Goal: Transaction & Acquisition: Purchase product/service

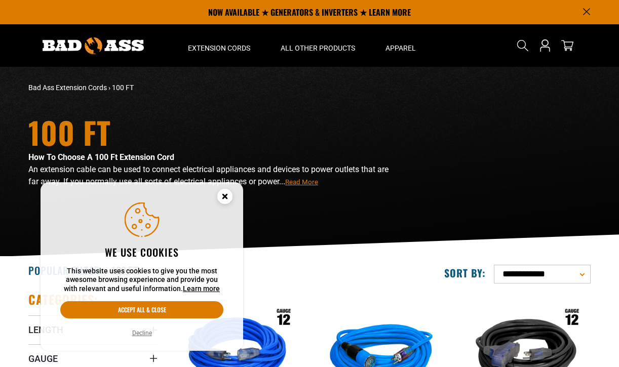
click at [229, 194] on circle "Cookie Consent" at bounding box center [224, 196] width 15 height 15
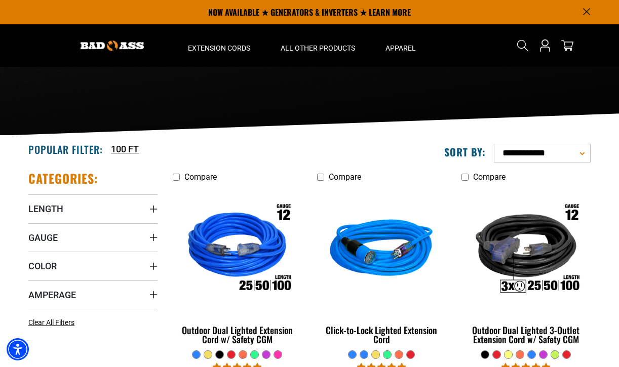
scroll to position [117, 0]
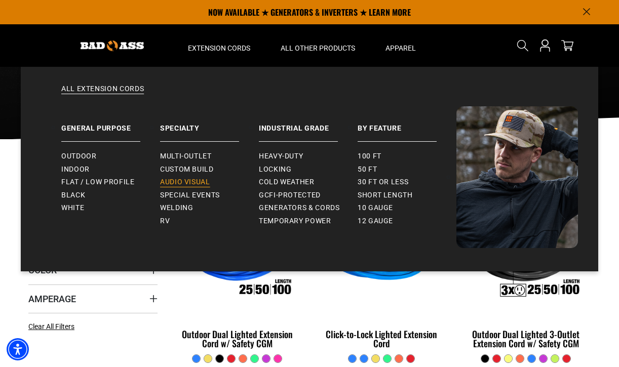
click at [190, 184] on span "Audio Visual" at bounding box center [185, 182] width 50 height 9
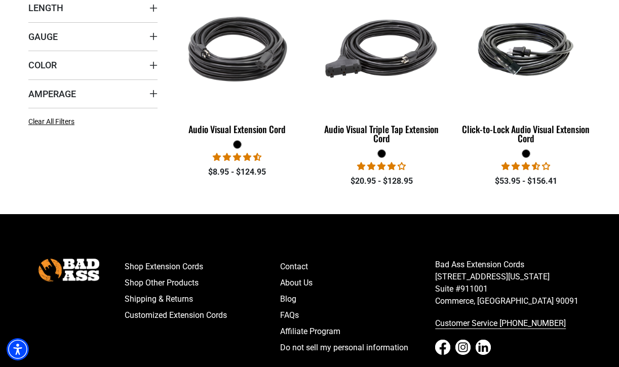
scroll to position [327, 0]
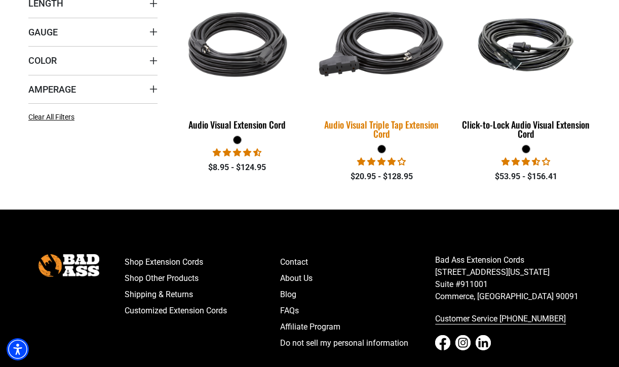
click at [405, 56] on img at bounding box center [382, 45] width 142 height 130
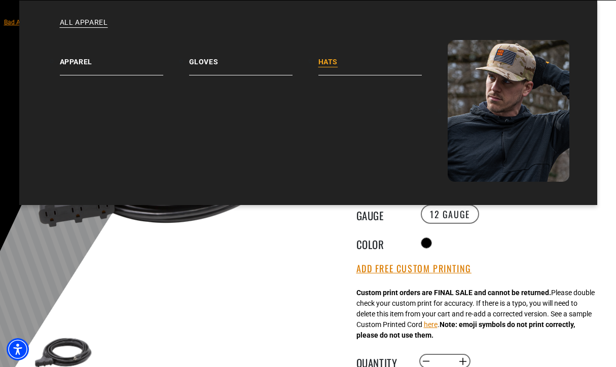
scroll to position [67, 0]
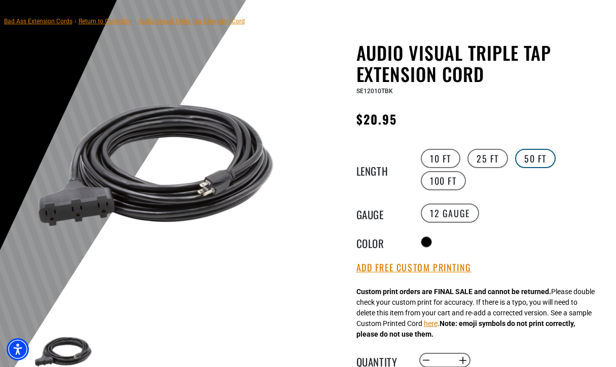
click at [528, 162] on label "50 FT" at bounding box center [535, 158] width 41 height 19
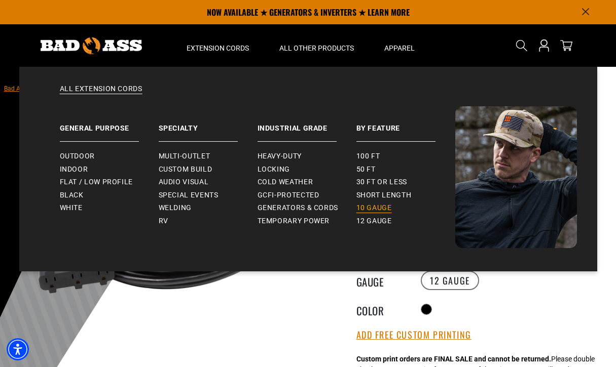
click at [381, 207] on span "10 gauge" at bounding box center [373, 208] width 35 height 9
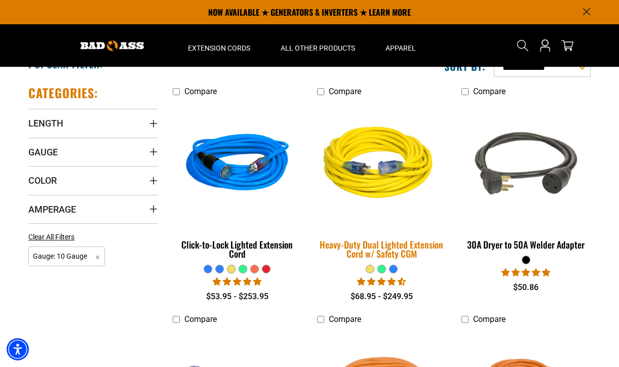
scroll to position [174, 0]
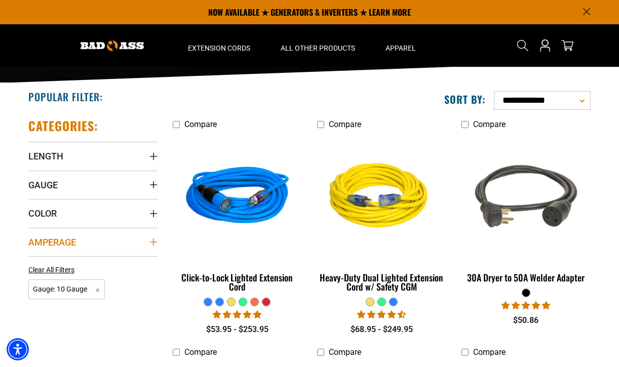
click at [63, 243] on span "Amperage" at bounding box center [52, 243] width 48 height 12
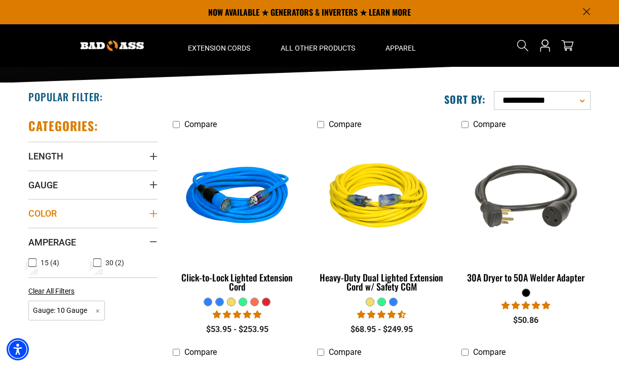
click at [50, 216] on span "Color" at bounding box center [42, 214] width 28 height 12
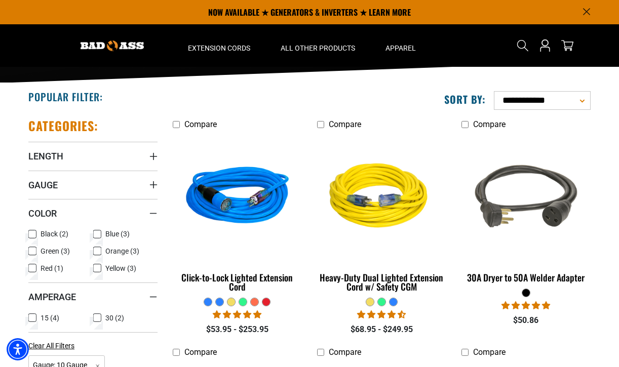
click at [33, 235] on icon at bounding box center [32, 234] width 8 height 13
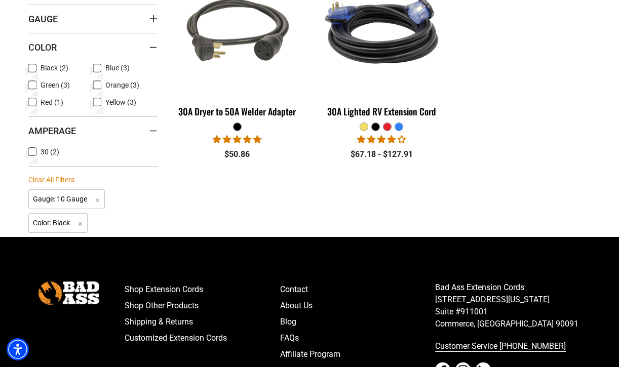
scroll to position [329, 0]
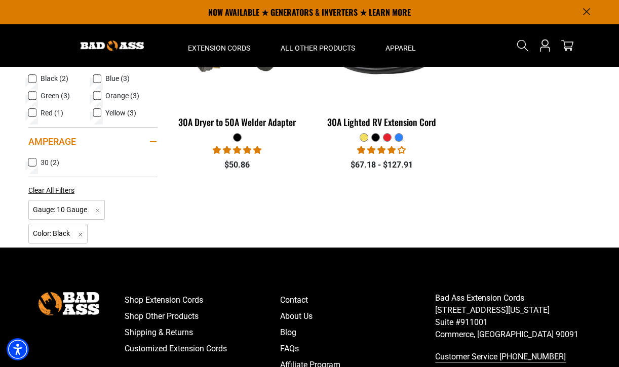
click at [147, 142] on summary "Amperage" at bounding box center [92, 141] width 129 height 28
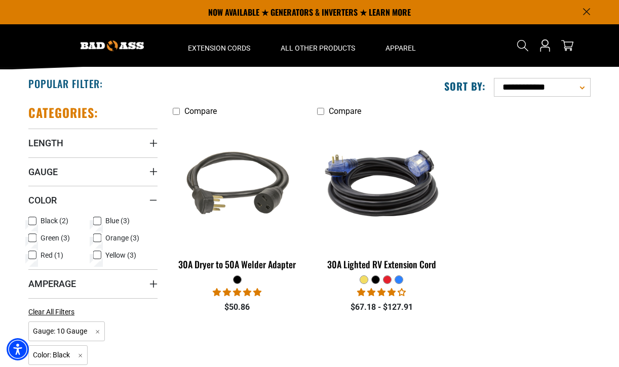
scroll to position [172, 0]
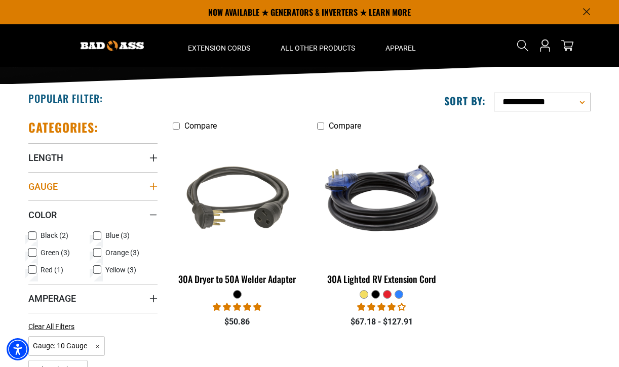
click at [74, 188] on summary "Gauge" at bounding box center [92, 186] width 129 height 28
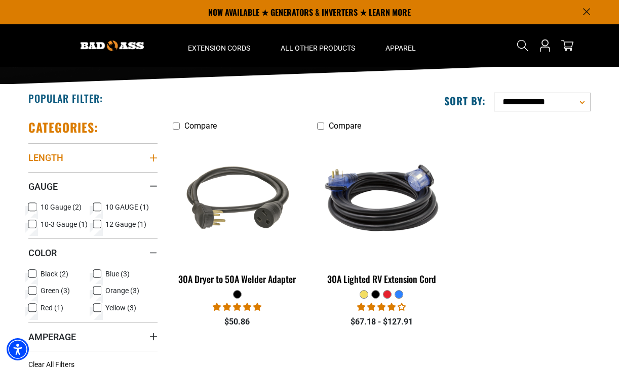
click at [65, 162] on summary "Length" at bounding box center [92, 157] width 129 height 28
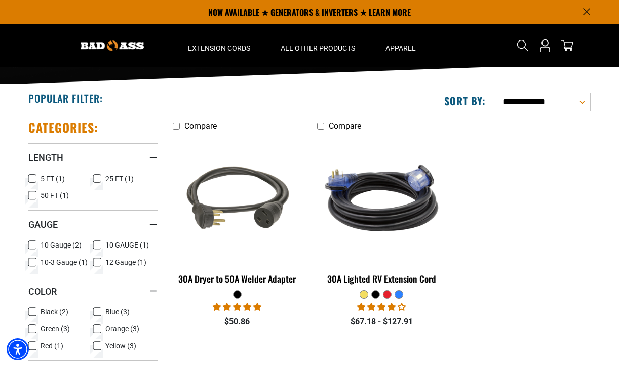
click at [33, 195] on icon at bounding box center [32, 195] width 8 height 13
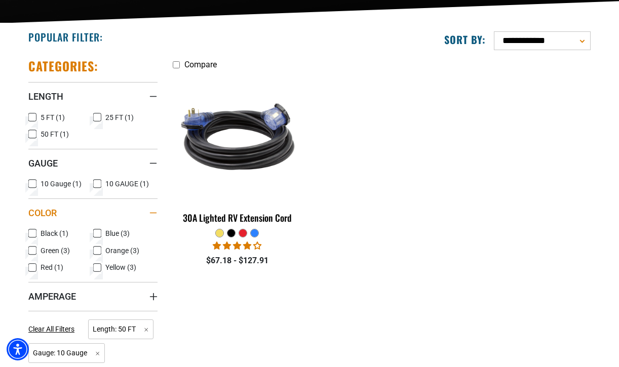
scroll to position [245, 0]
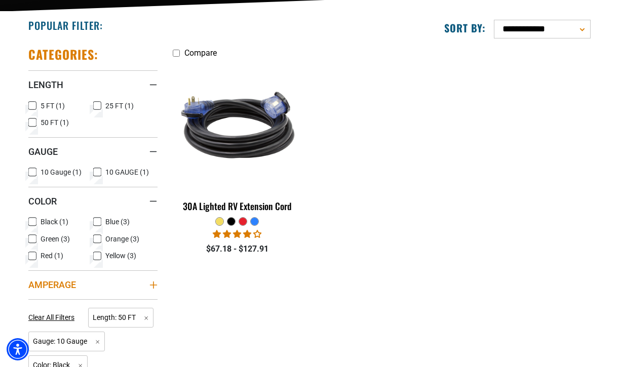
click at [66, 284] on span "Amperage" at bounding box center [52, 285] width 48 height 12
click at [47, 290] on span "Amperage" at bounding box center [52, 285] width 48 height 12
click at [56, 316] on span "Clear All Filters" at bounding box center [51, 318] width 46 height 8
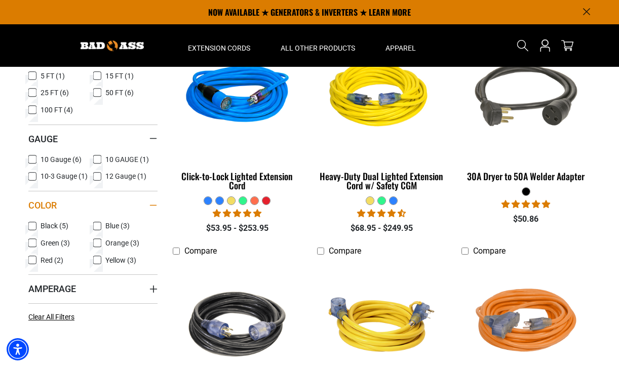
scroll to position [237, 0]
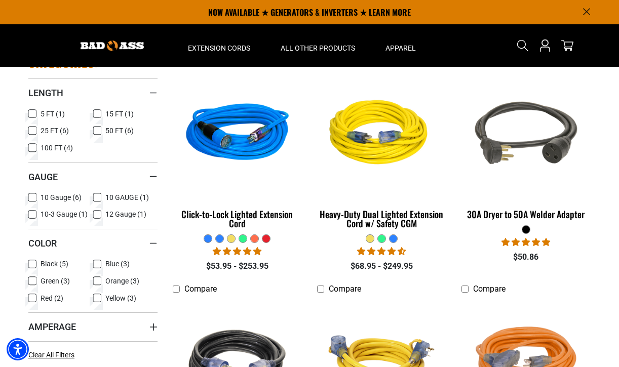
click at [95, 131] on icon at bounding box center [97, 130] width 8 height 13
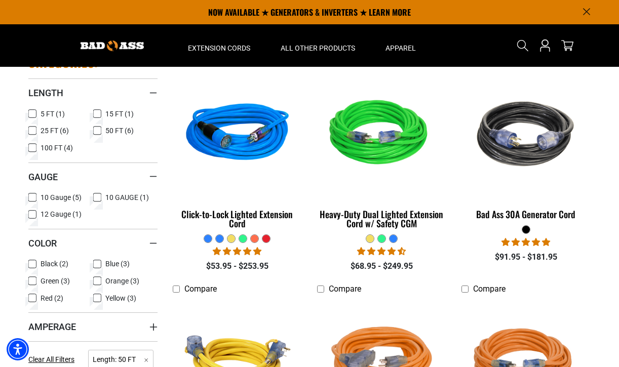
click at [35, 199] on icon at bounding box center [32, 197] width 8 height 13
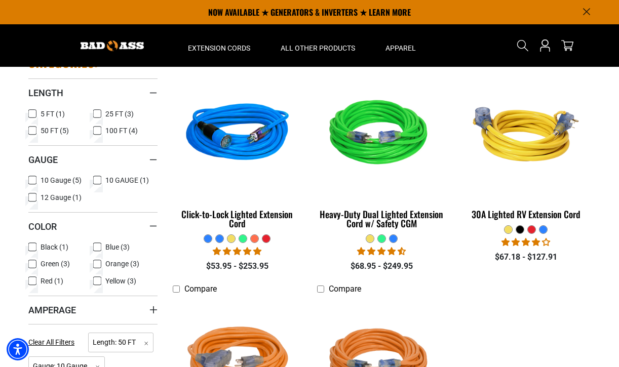
click at [32, 247] on icon at bounding box center [32, 247] width 8 height 13
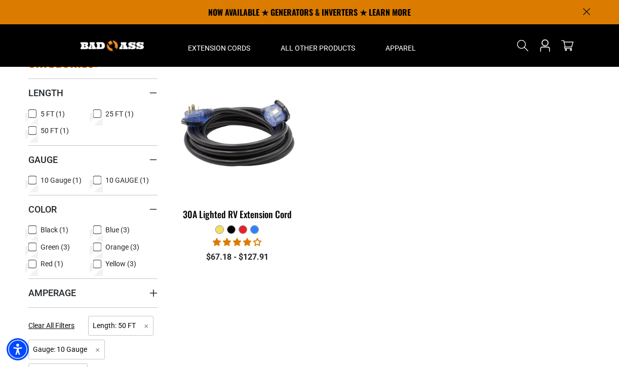
drag, startPoint x: 97, startPoint y: 178, endPoint x: 45, endPoint y: 183, distance: 52.4
click at [45, 183] on ul "10 Gauge (1) 10 Gauge (1 product) 10 GAUGE (1) 10 GAUGE (1 product)" at bounding box center [92, 182] width 129 height 17
click at [54, 324] on span "Clear All Filters" at bounding box center [51, 326] width 46 height 8
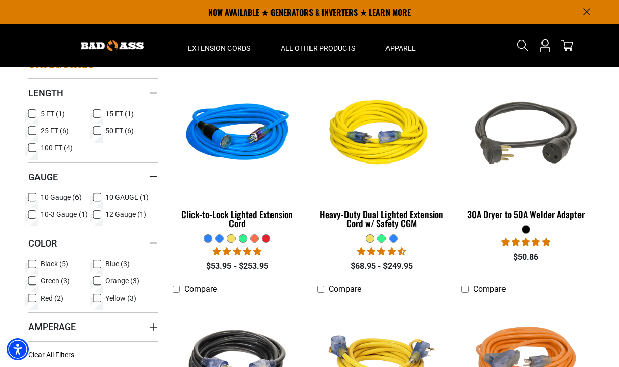
click at [96, 214] on icon at bounding box center [97, 214] width 8 height 13
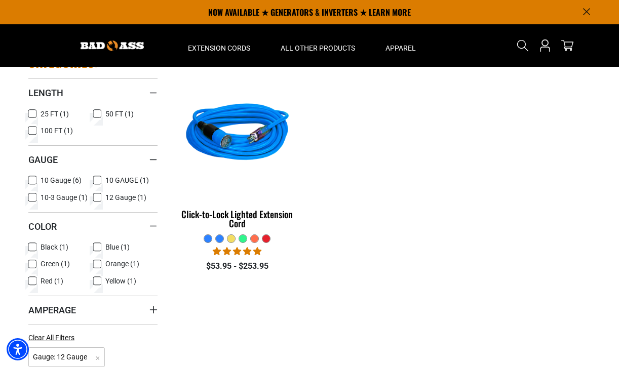
click at [98, 116] on icon at bounding box center [97, 113] width 8 height 13
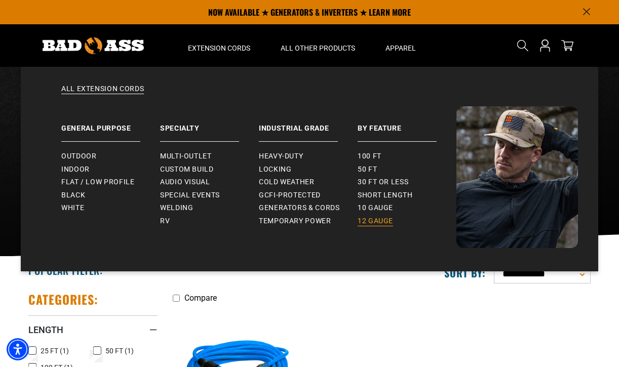
click at [377, 220] on span "12 gauge" at bounding box center [375, 221] width 35 height 9
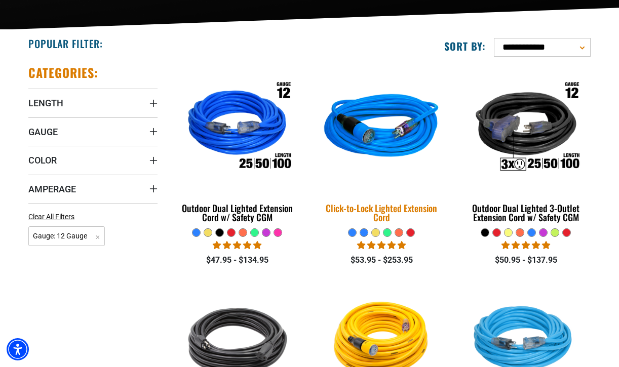
scroll to position [229, 0]
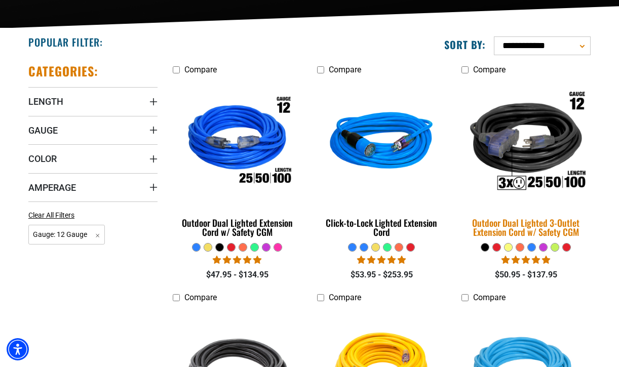
click at [528, 223] on div "Outdoor Dual Lighted 3-Outlet Extension Cord w/ Safety CGM" at bounding box center [526, 227] width 129 height 18
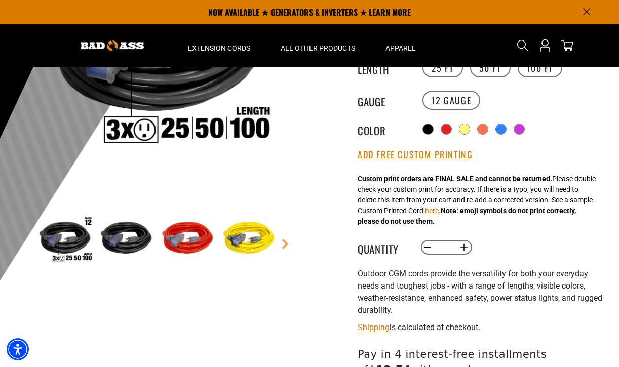
scroll to position [76, 0]
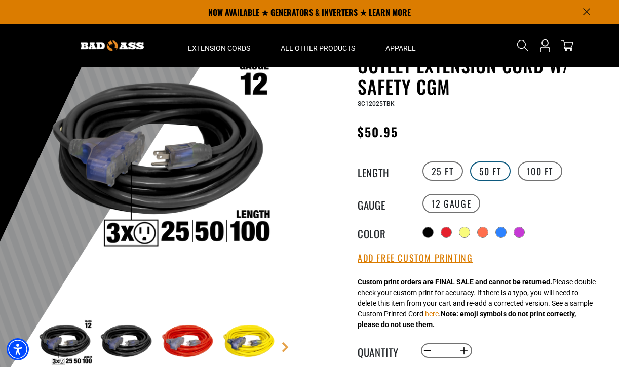
click at [477, 169] on label "50 FT" at bounding box center [490, 171] width 41 height 19
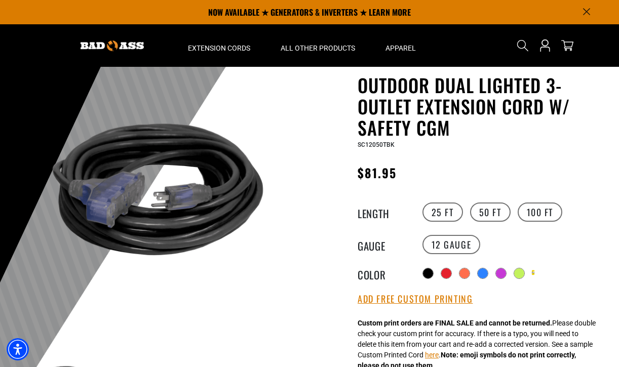
scroll to position [27, 0]
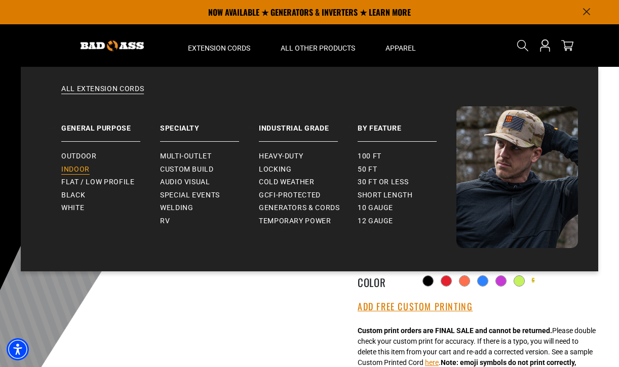
click at [86, 171] on span "Indoor" at bounding box center [75, 169] width 28 height 9
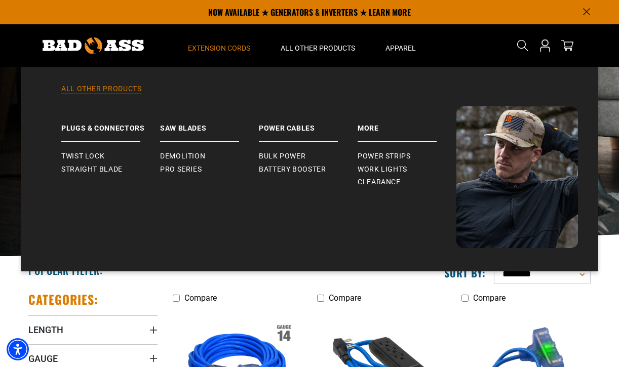
click at [121, 92] on link "All Other Products" at bounding box center [309, 95] width 537 height 22
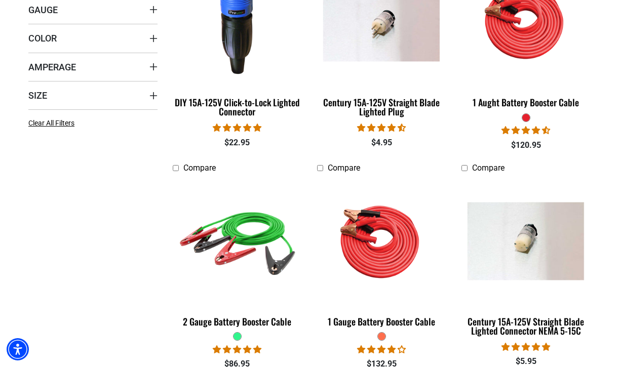
scroll to position [350, 0]
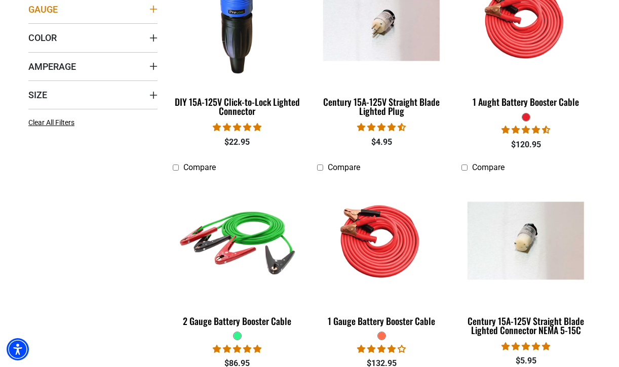
click at [51, 15] on span "Gauge" at bounding box center [42, 10] width 29 height 12
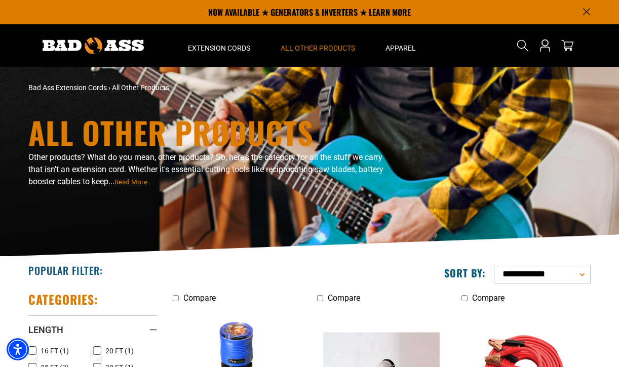
scroll to position [0, 0]
click at [107, 54] on img at bounding box center [93, 46] width 101 height 17
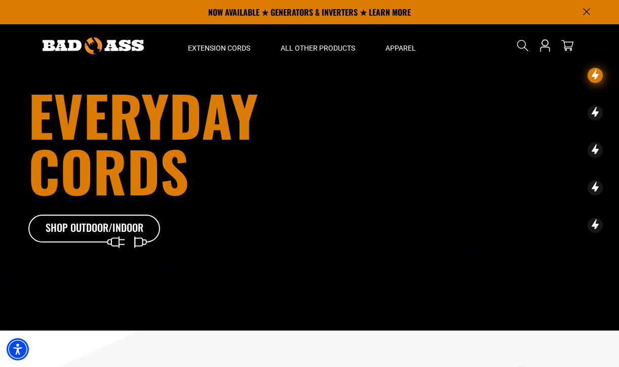
scroll to position [32, 0]
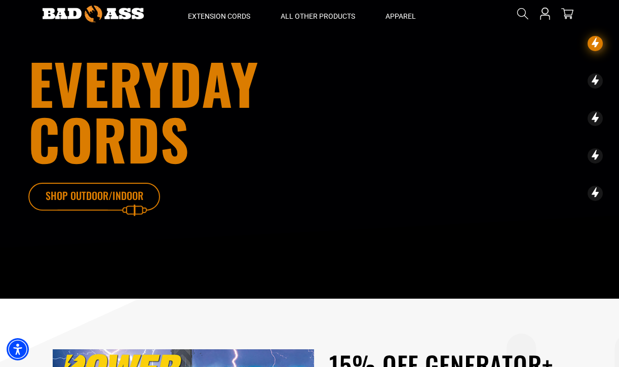
click at [101, 194] on icon at bounding box center [110, 199] width 132 height 33
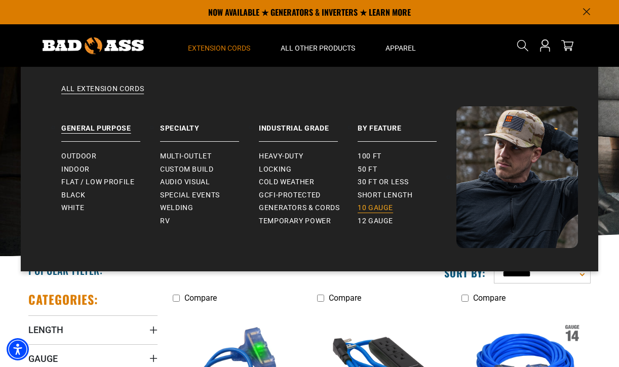
click at [383, 210] on span "10 gauge" at bounding box center [375, 208] width 35 height 9
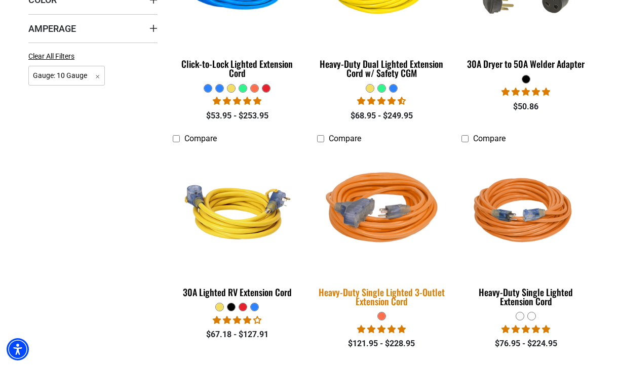
scroll to position [388, 0]
click at [400, 224] on img at bounding box center [382, 212] width 142 height 130
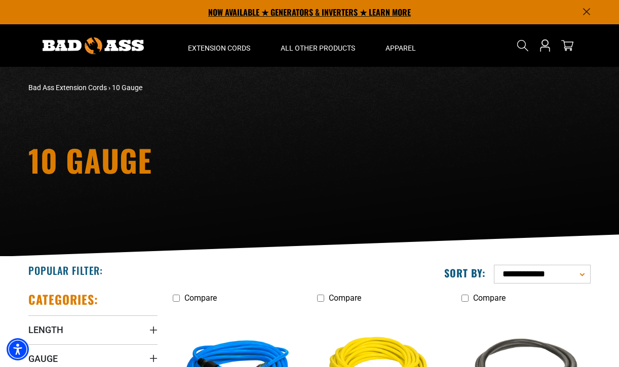
scroll to position [0, 0]
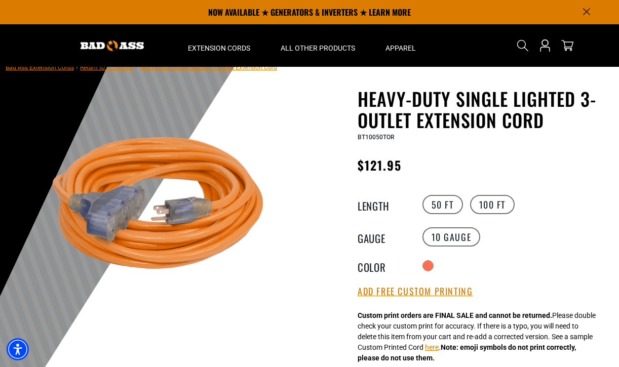
scroll to position [9, 0]
